Goal: Information Seeking & Learning: Learn about a topic

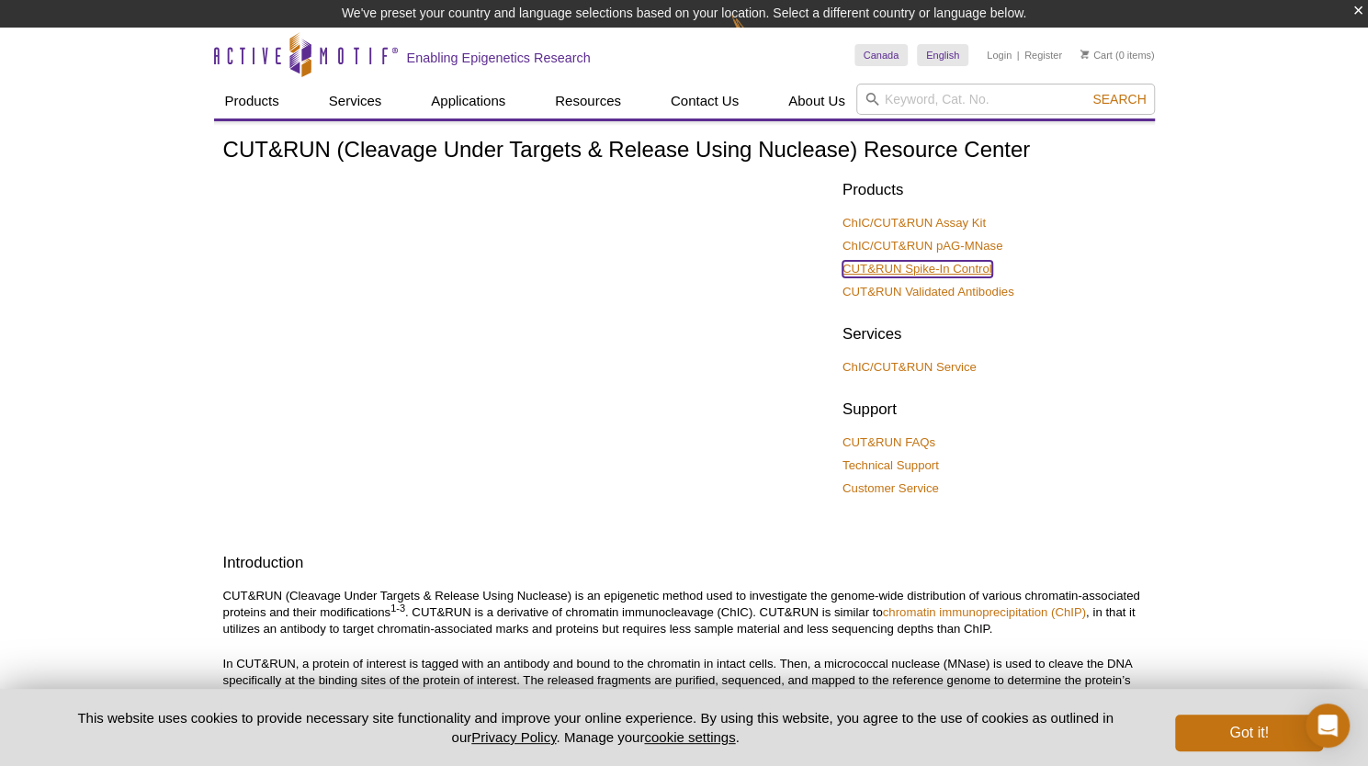
click at [919, 264] on link "CUT&RUN Spike-In Control" at bounding box center [918, 269] width 150 height 17
click at [947, 220] on link "ChIC/CUT&RUN Assay Kit" at bounding box center [914, 223] width 143 height 17
click at [912, 220] on link "ChIC/CUT&RUN Assay Kit" at bounding box center [914, 223] width 143 height 17
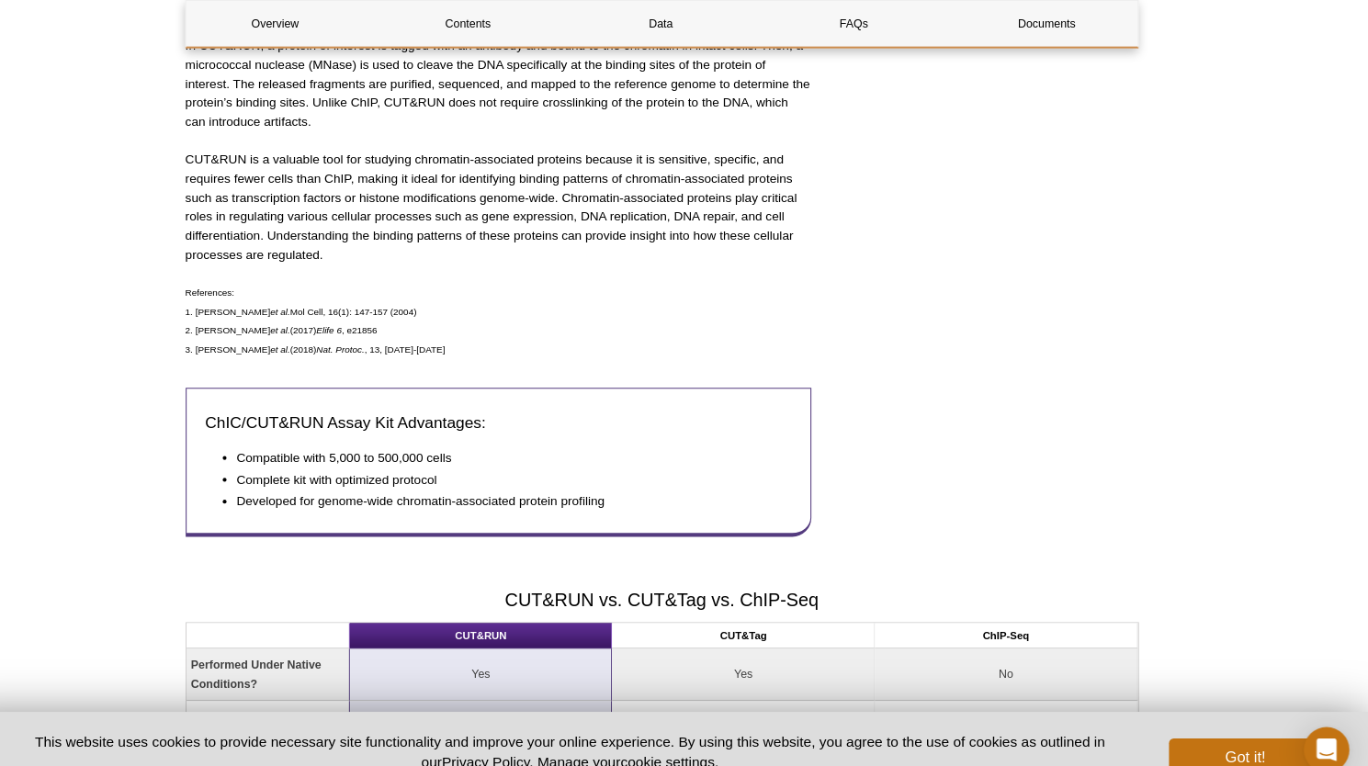
scroll to position [811, 0]
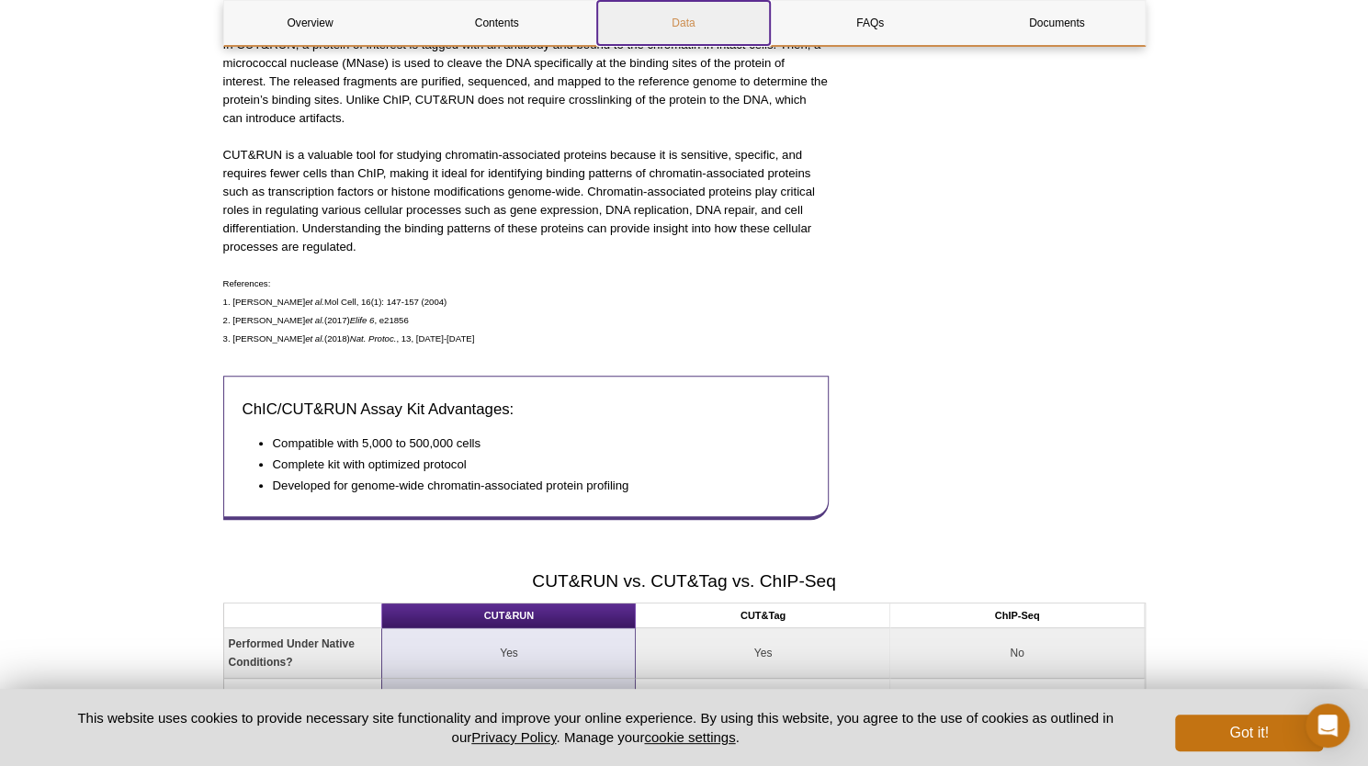
click at [687, 25] on link "Data" at bounding box center [683, 23] width 173 height 44
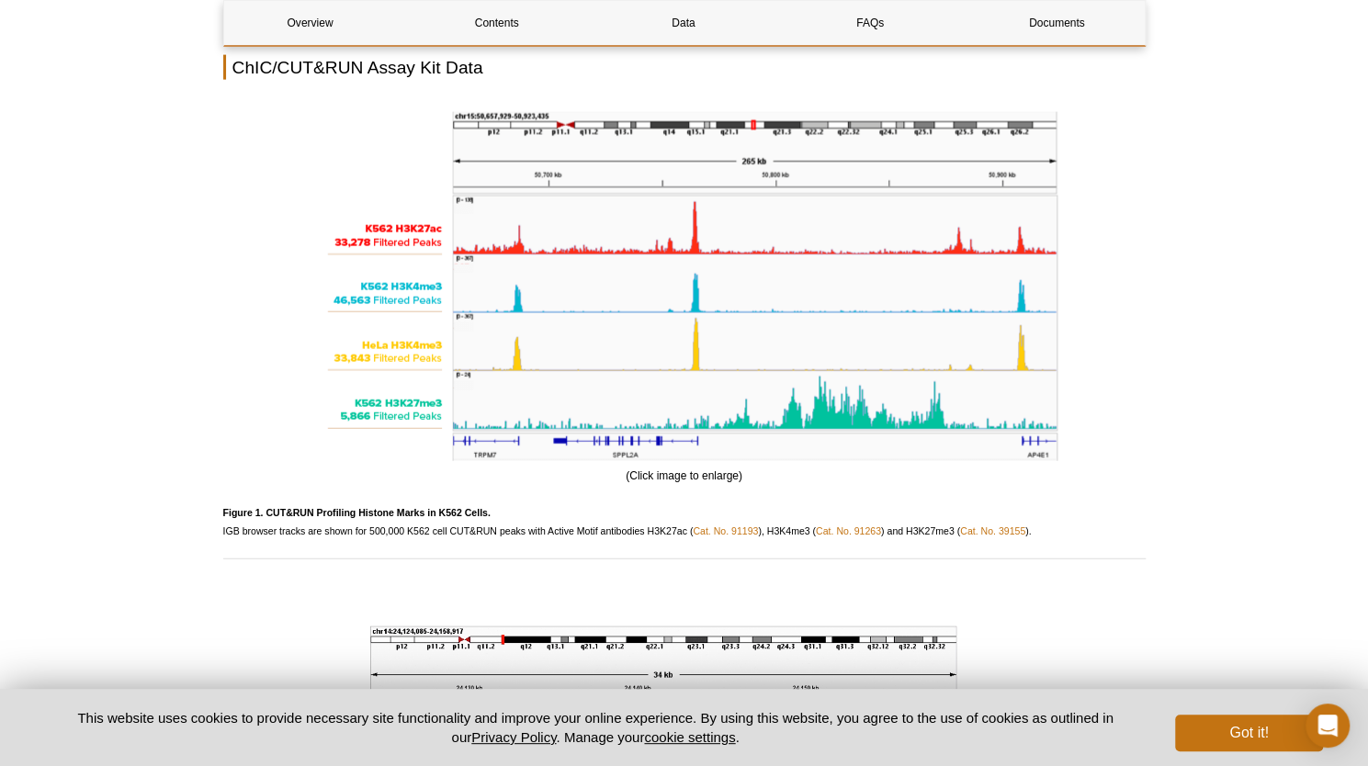
scroll to position [2417, 0]
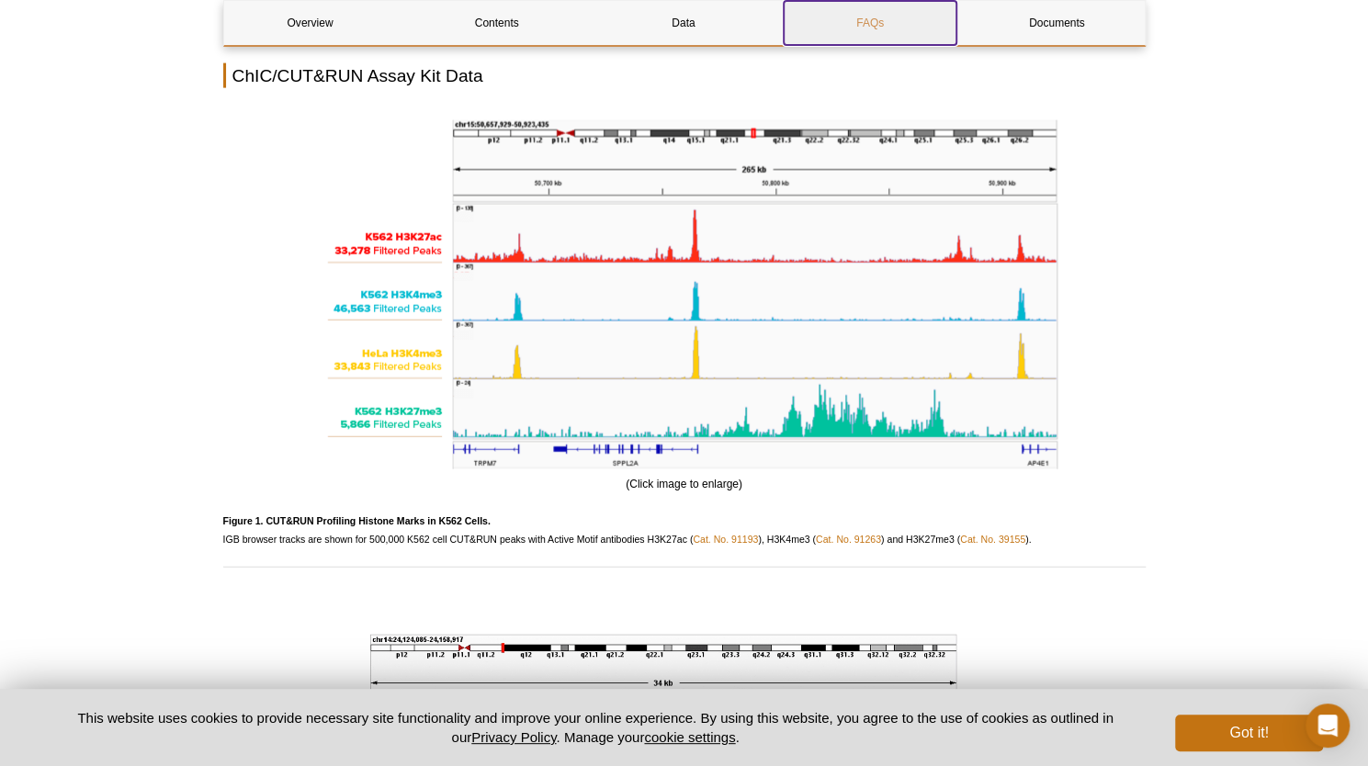
click at [875, 17] on link "FAQs" at bounding box center [870, 23] width 173 height 44
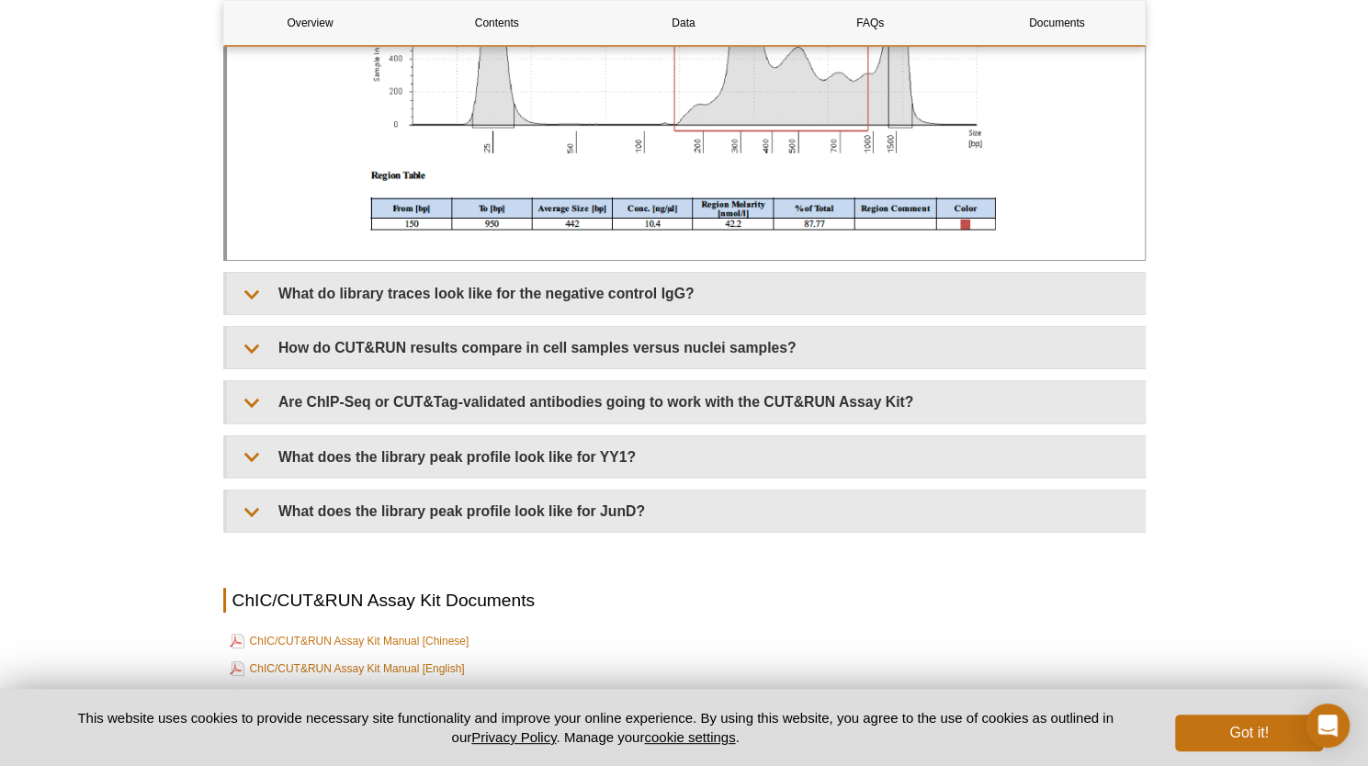
scroll to position [8078, 0]
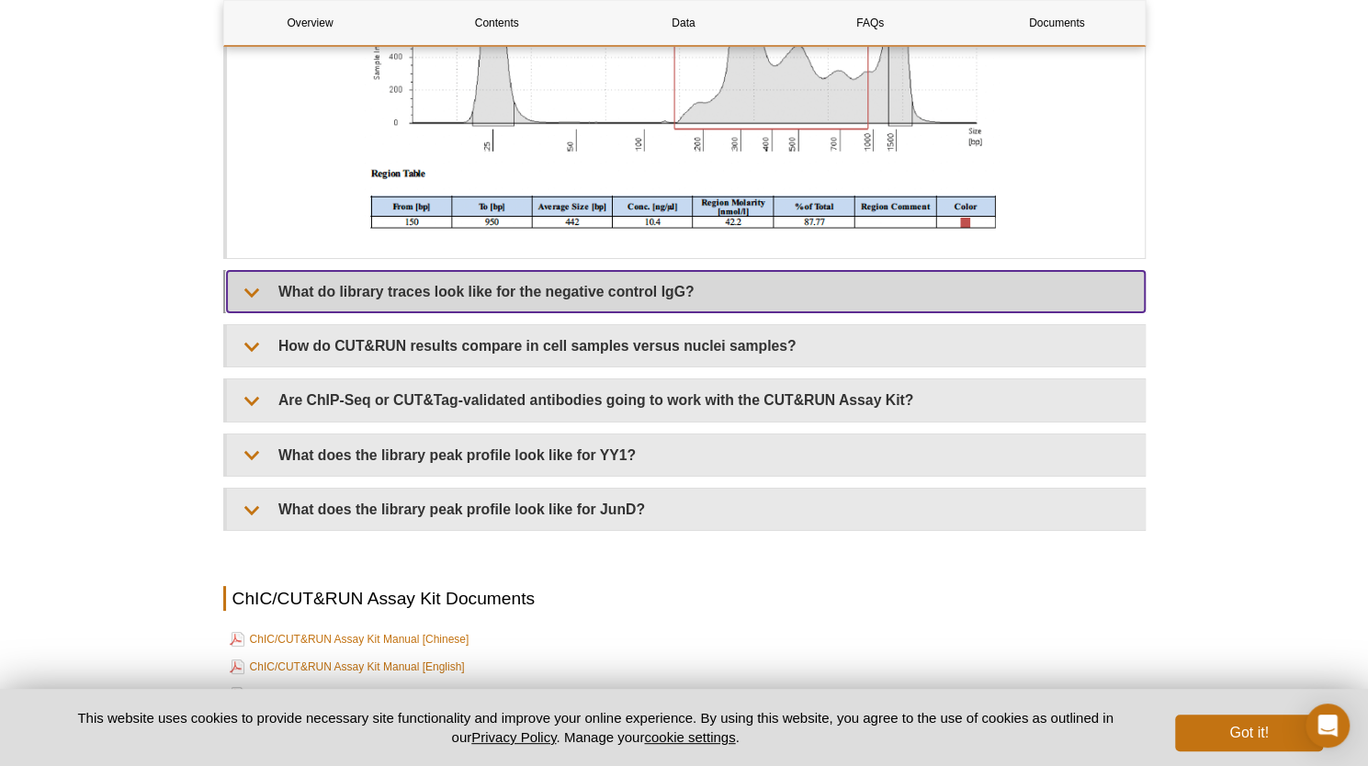
click at [608, 299] on summary "What do library traces look like for the negative control IgG?" at bounding box center [686, 291] width 918 height 41
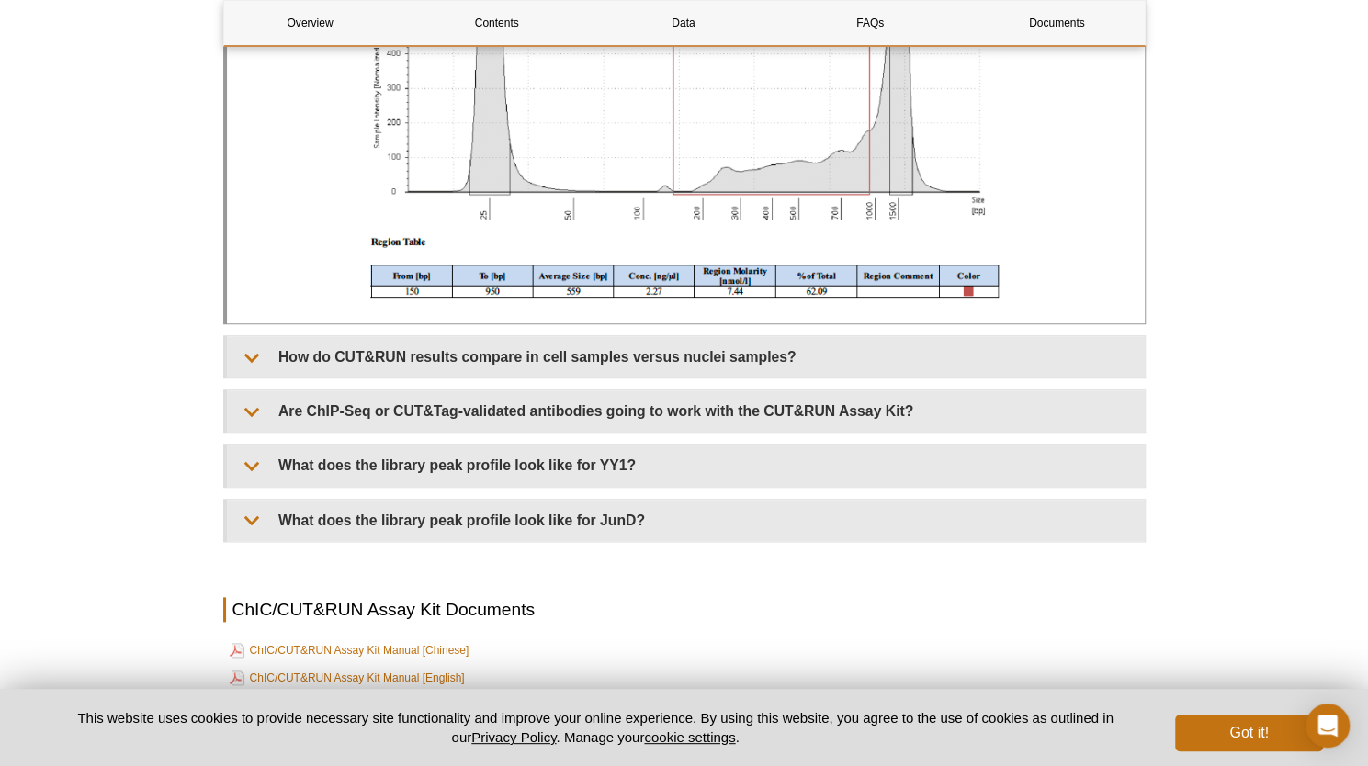
scroll to position [9204, 0]
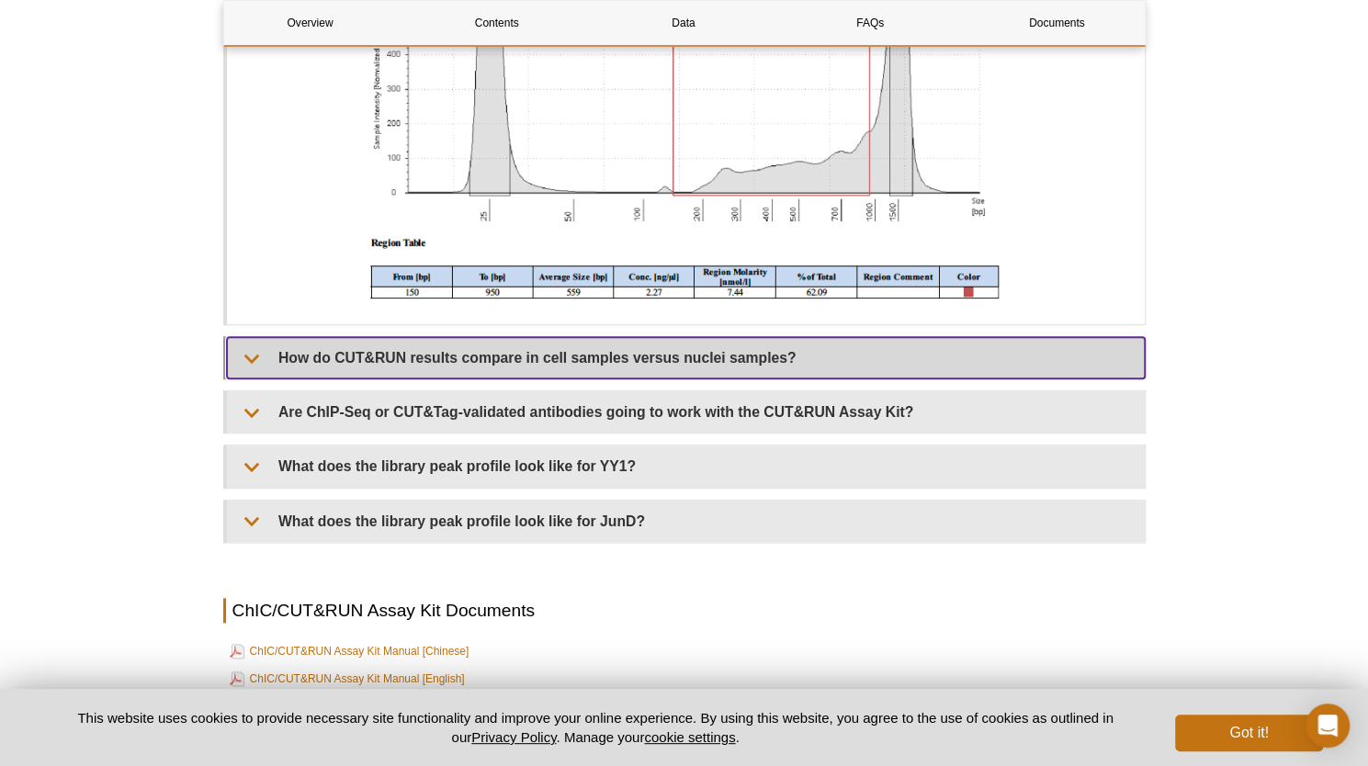
click at [669, 374] on summary "How do CUT&RUN results compare in cell samples versus nuclei samples?" at bounding box center [686, 357] width 918 height 41
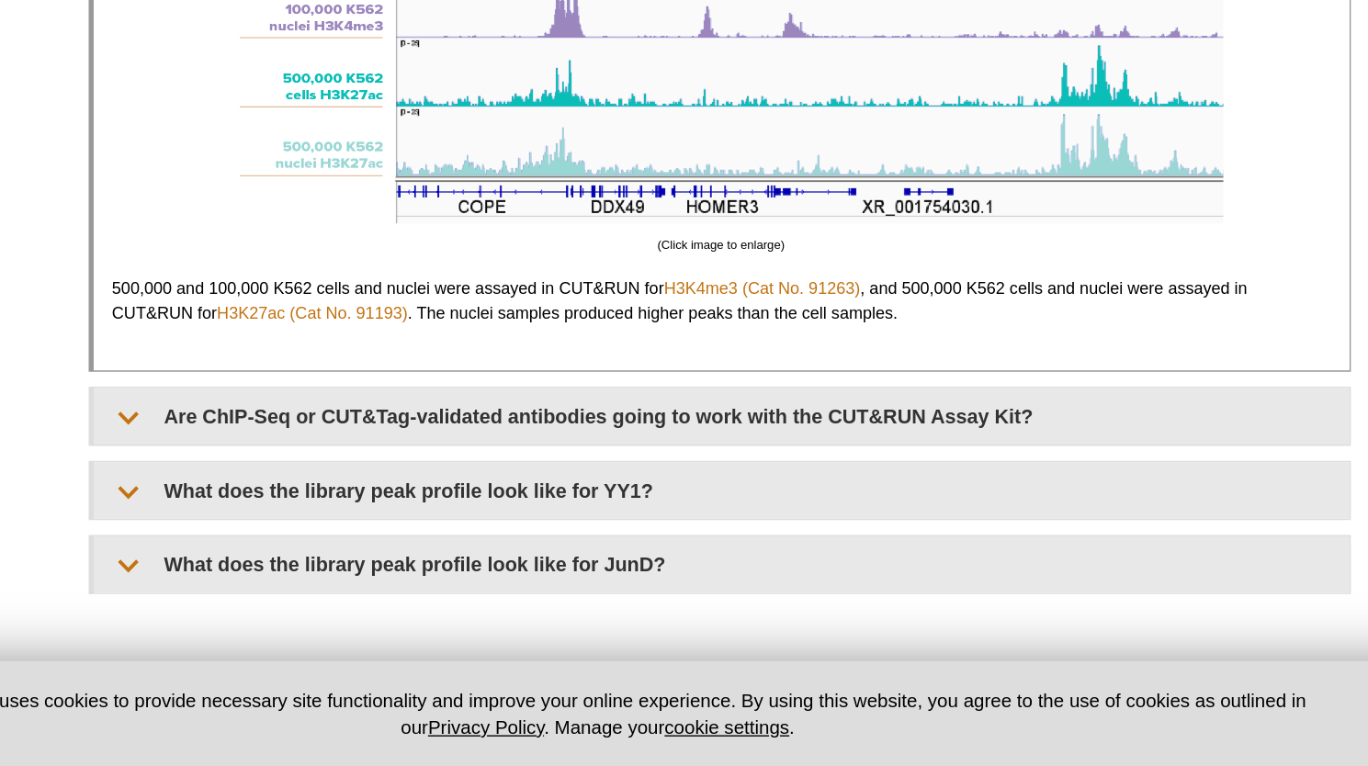
scroll to position [10482, 0]
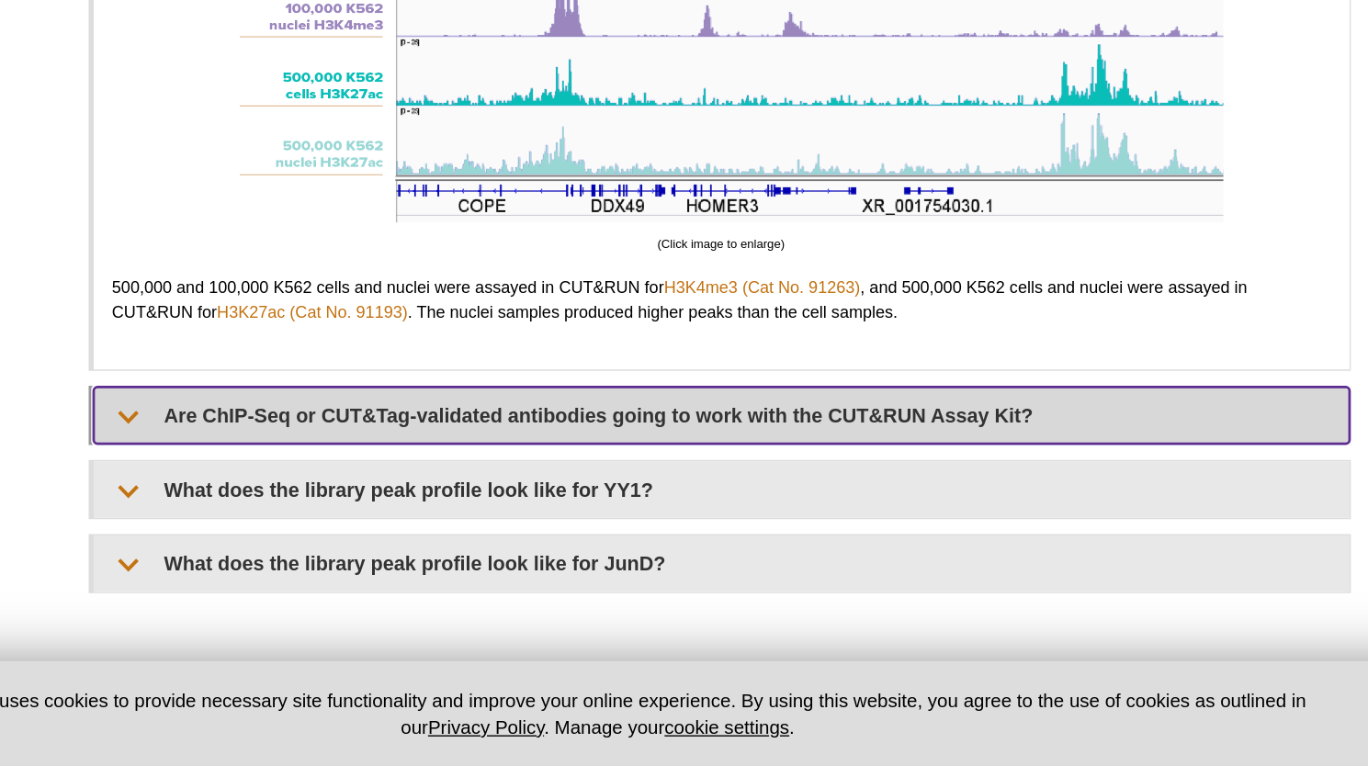
click at [603, 518] on summary "Are ChIP-Seq or CUT&Tag-validated antibodies going to work with the CUT&RUN Ass…" at bounding box center [686, 509] width 918 height 41
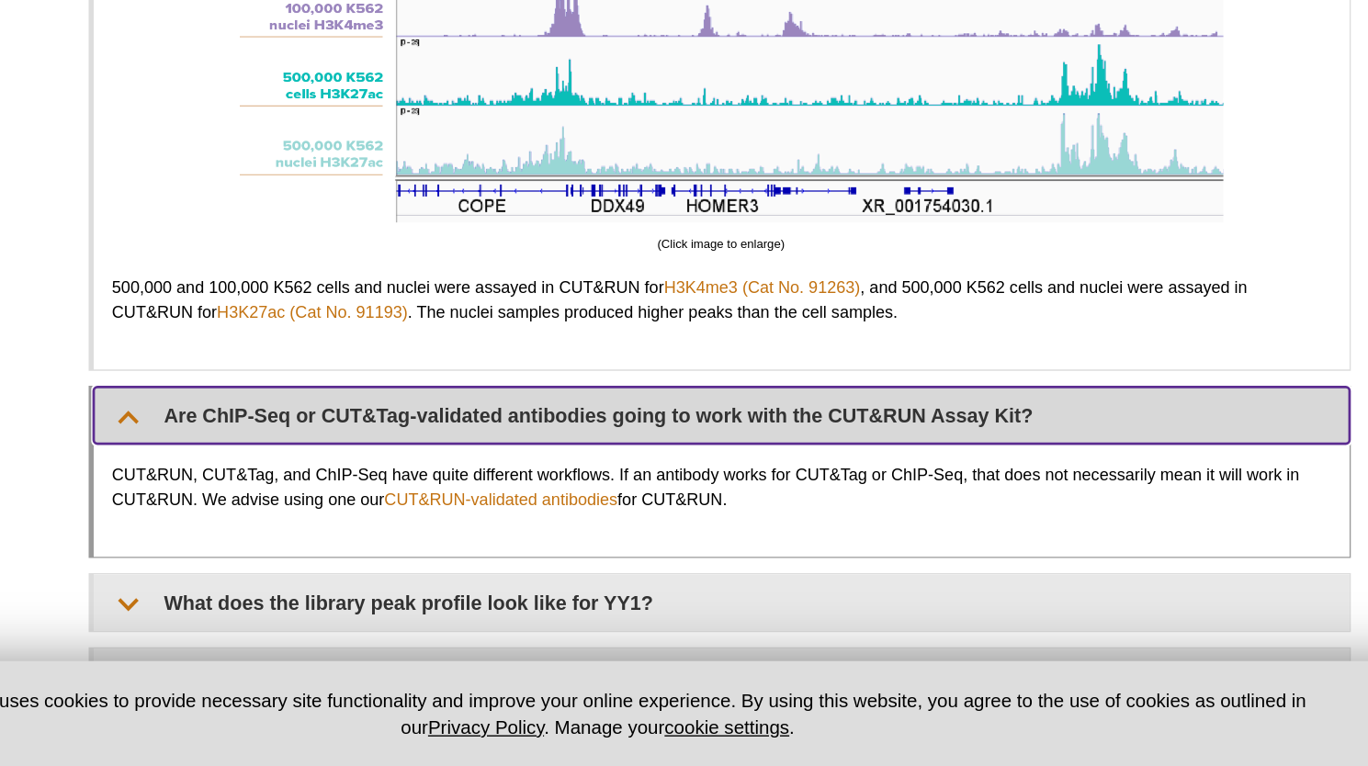
click at [601, 515] on summary "Are ChIP-Seq or CUT&Tag-validated antibodies going to work with the CUT&RUN Ass…" at bounding box center [686, 509] width 918 height 41
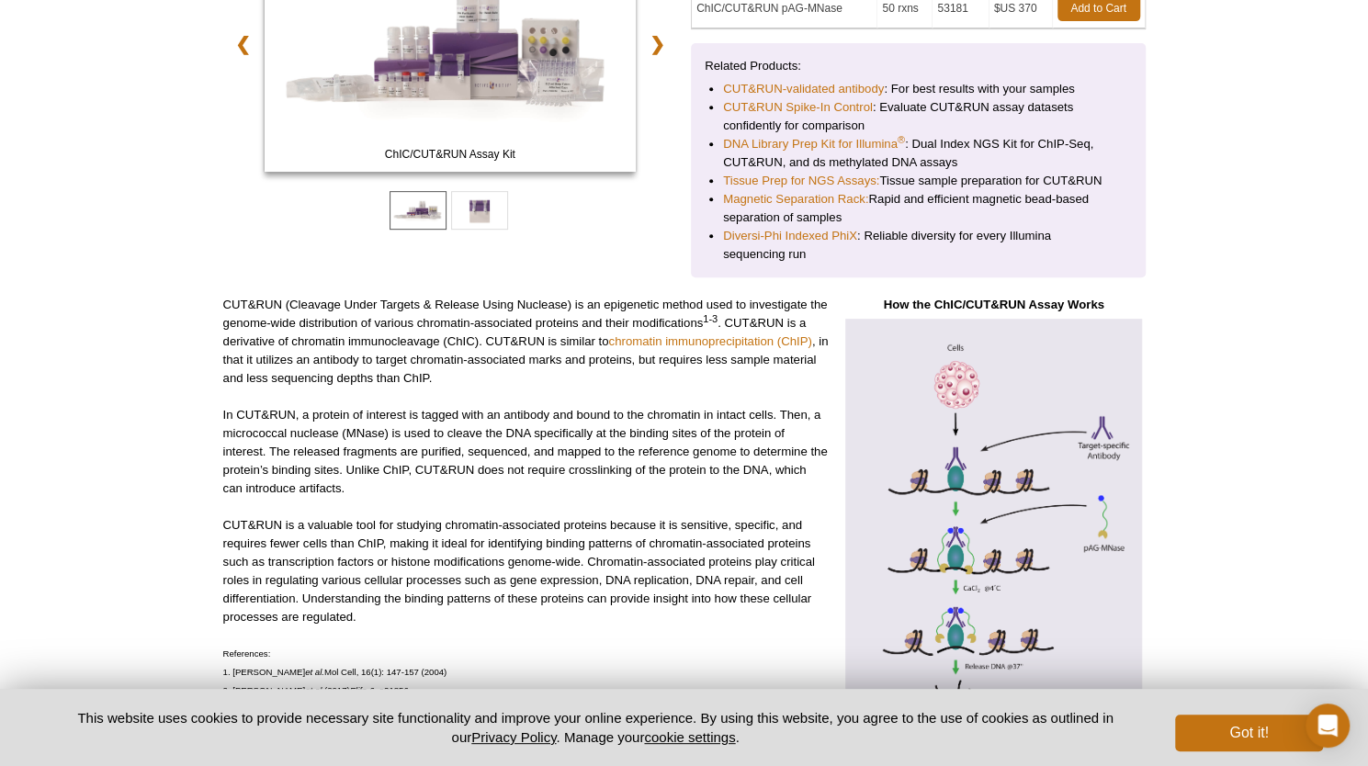
scroll to position [0, 0]
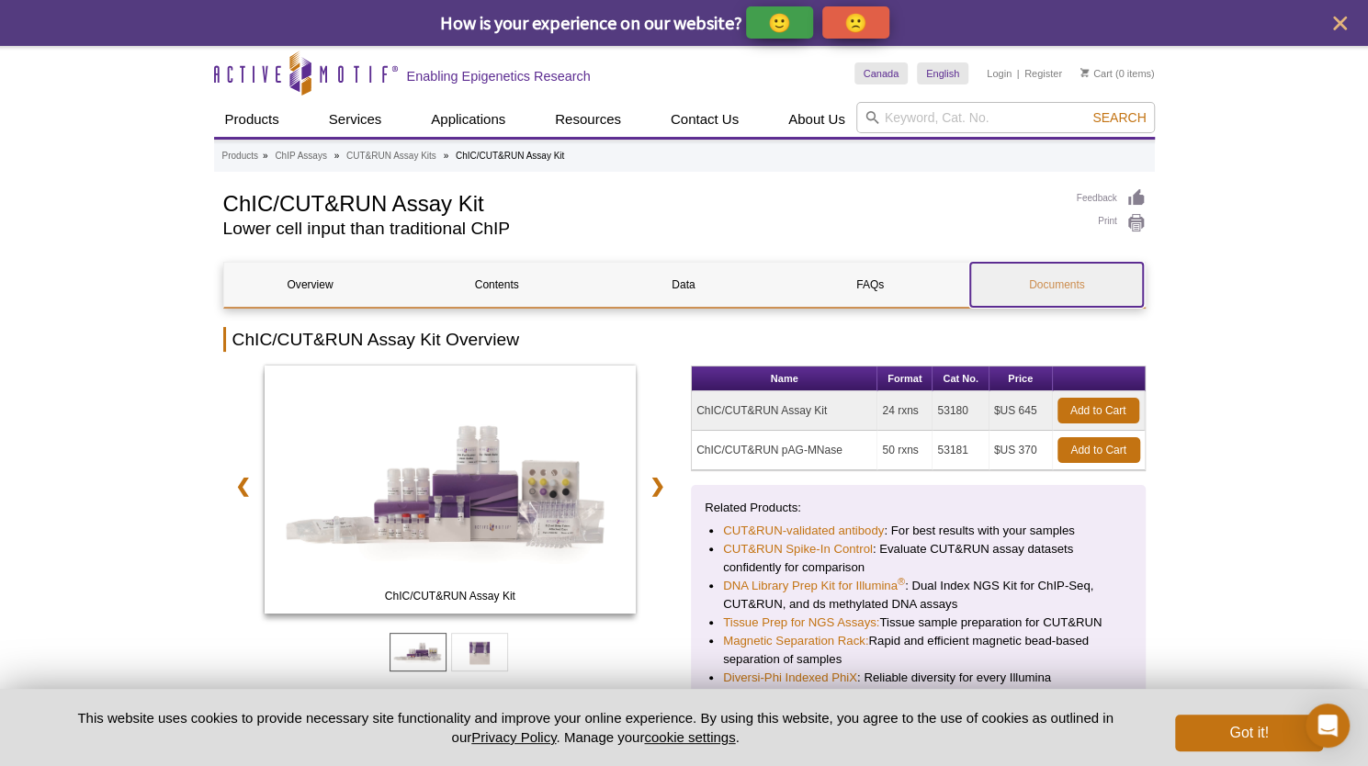
click at [1046, 289] on link "Documents" at bounding box center [1056, 285] width 173 height 44
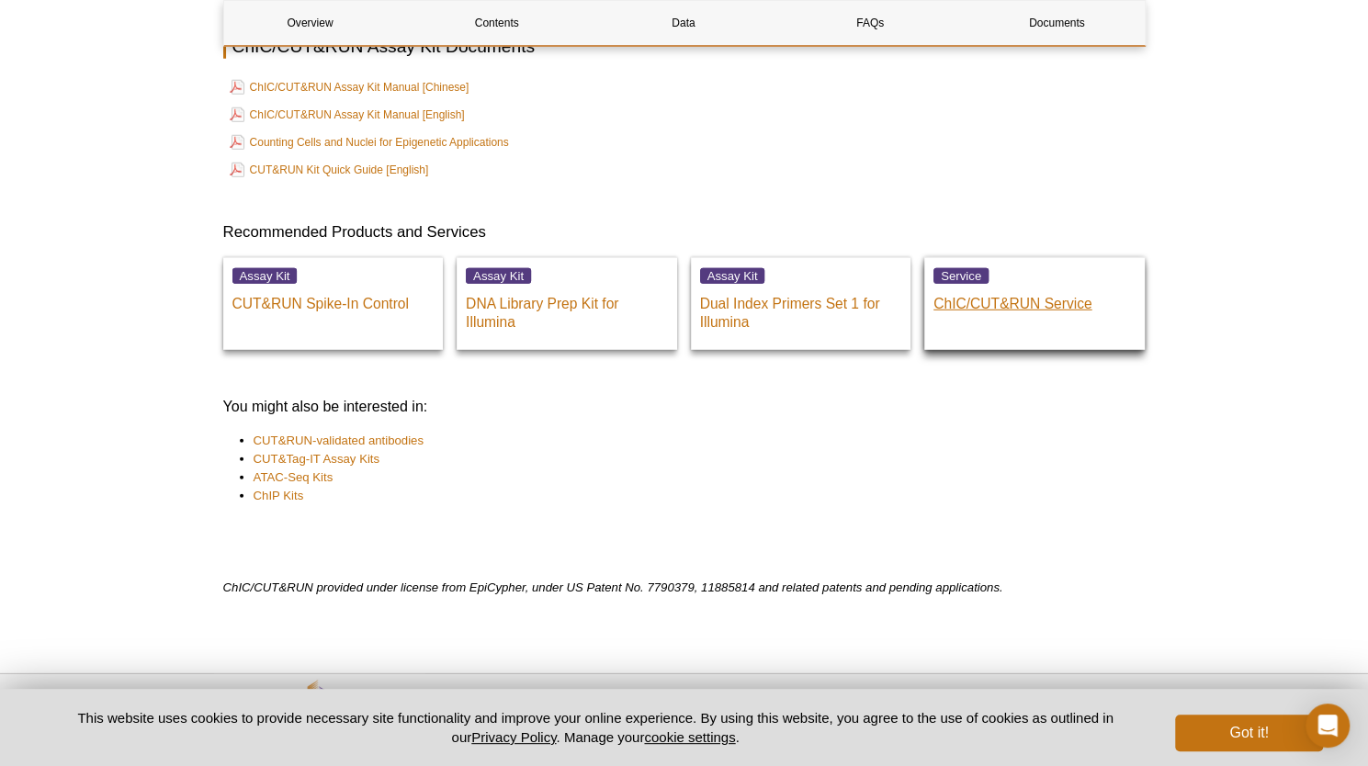
scroll to position [11125, 0]
